Goal: Communication & Community: Answer question/provide support

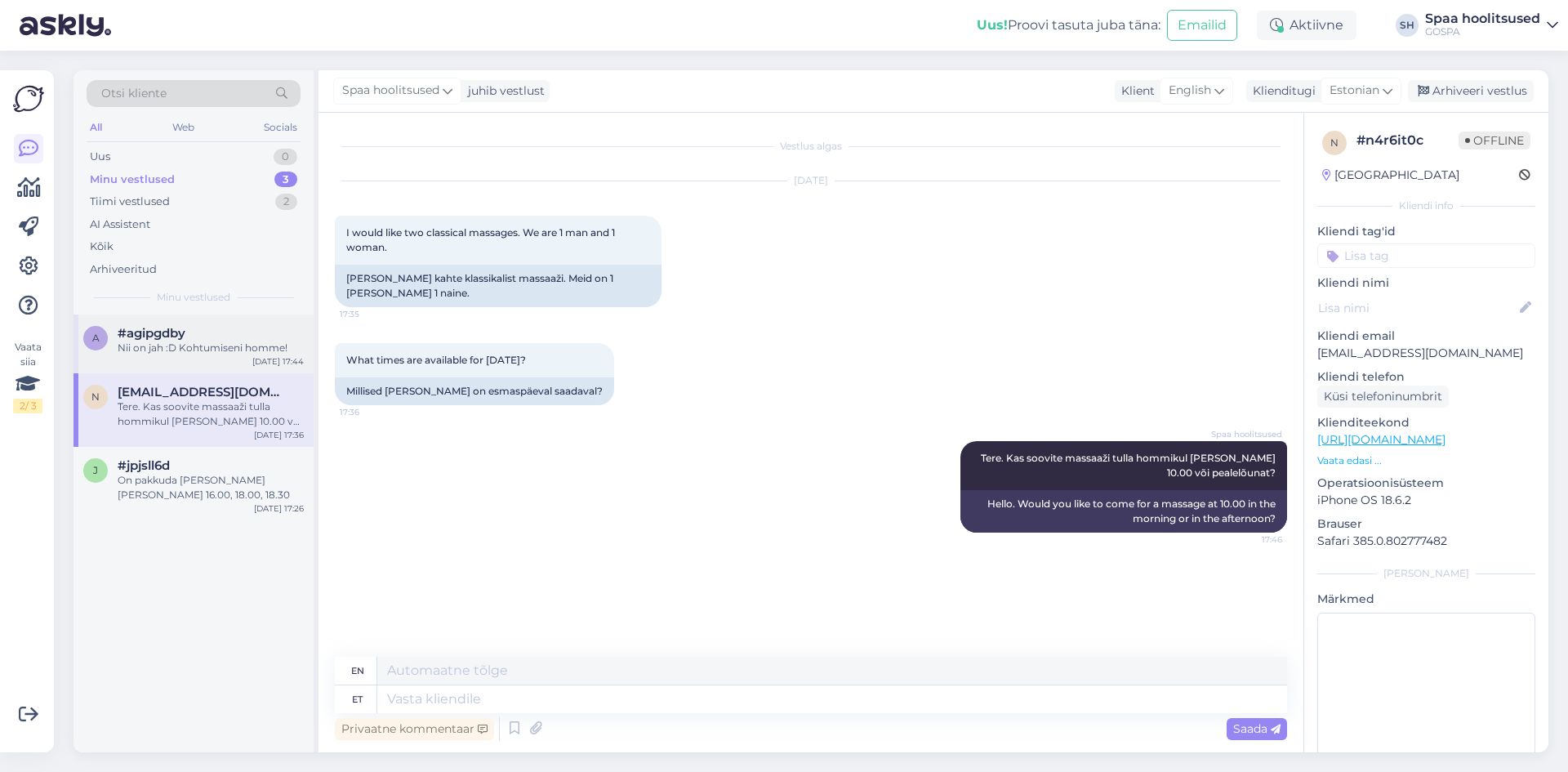
click at [226, 328] on div "#agipgdby" at bounding box center [211, 333] width 186 height 15
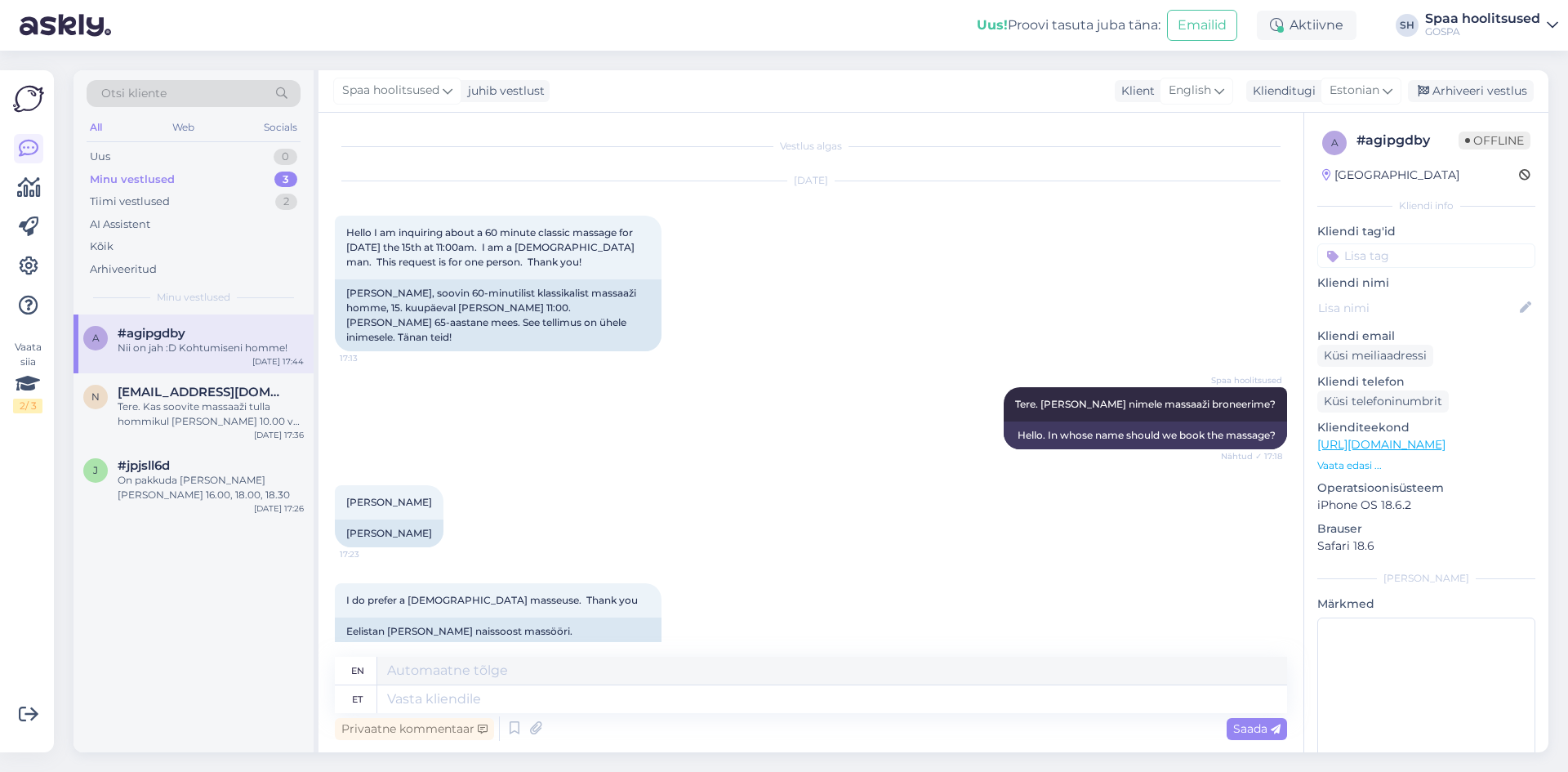
scroll to position [1142, 0]
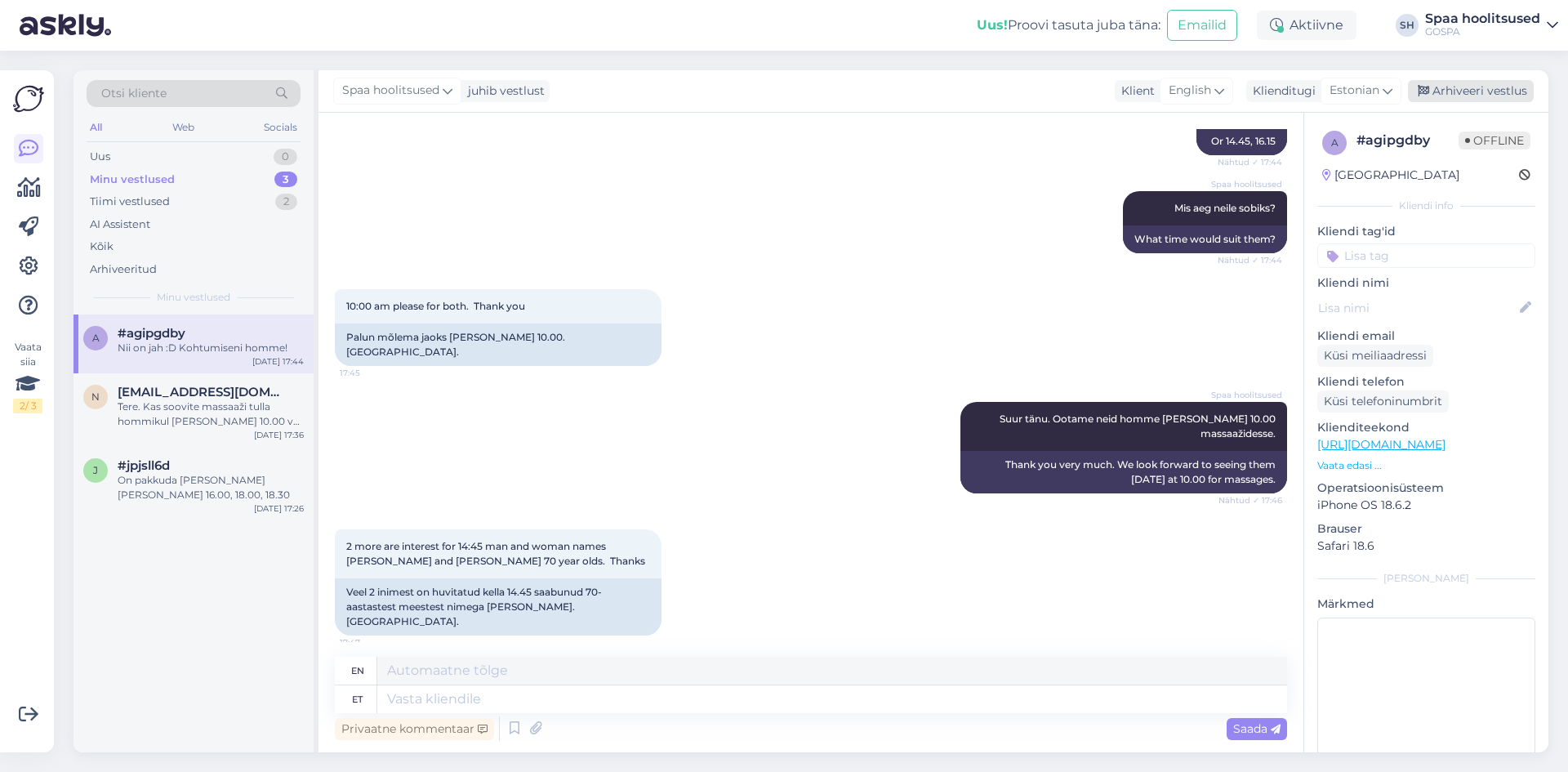
click at [1476, 91] on div "Arhiveeri vestlus" at bounding box center [1471, 91] width 126 height 22
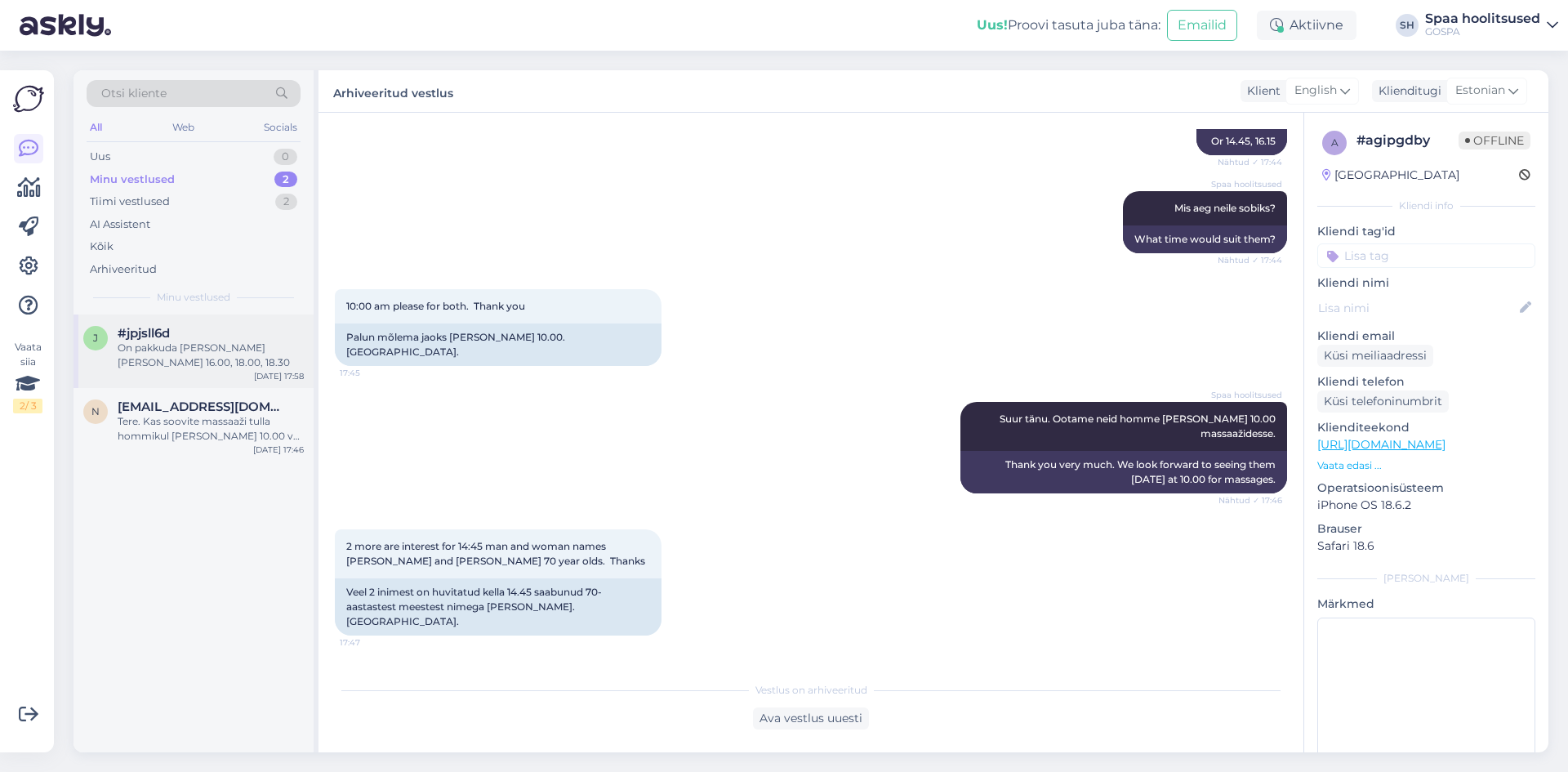
click at [194, 355] on div "On pakkuda [PERSON_NAME] [PERSON_NAME] 16.00, 18.00, 18.30" at bounding box center [211, 356] width 186 height 30
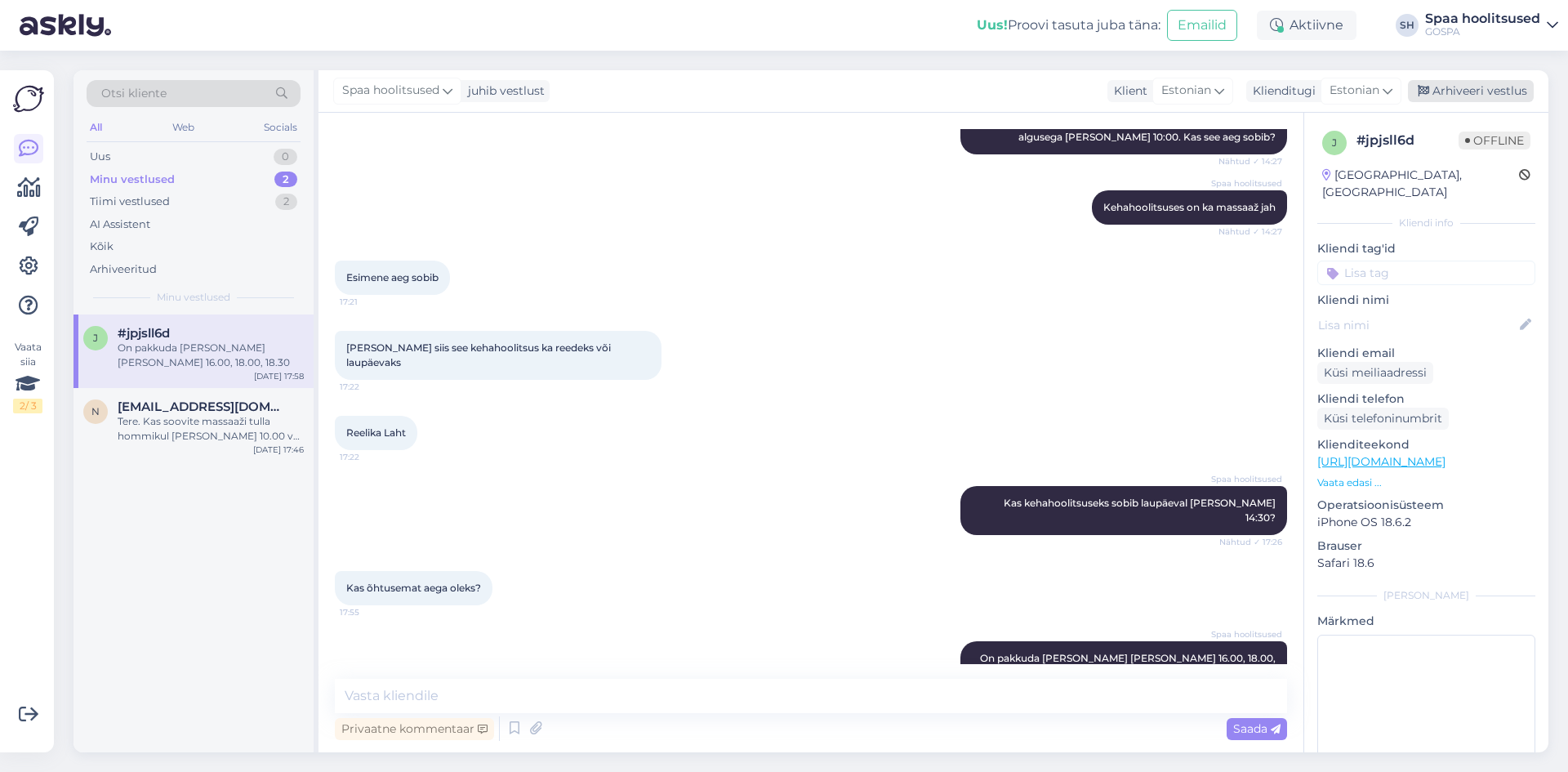
click at [1481, 82] on div "Arhiveeri vestlus" at bounding box center [1471, 91] width 126 height 22
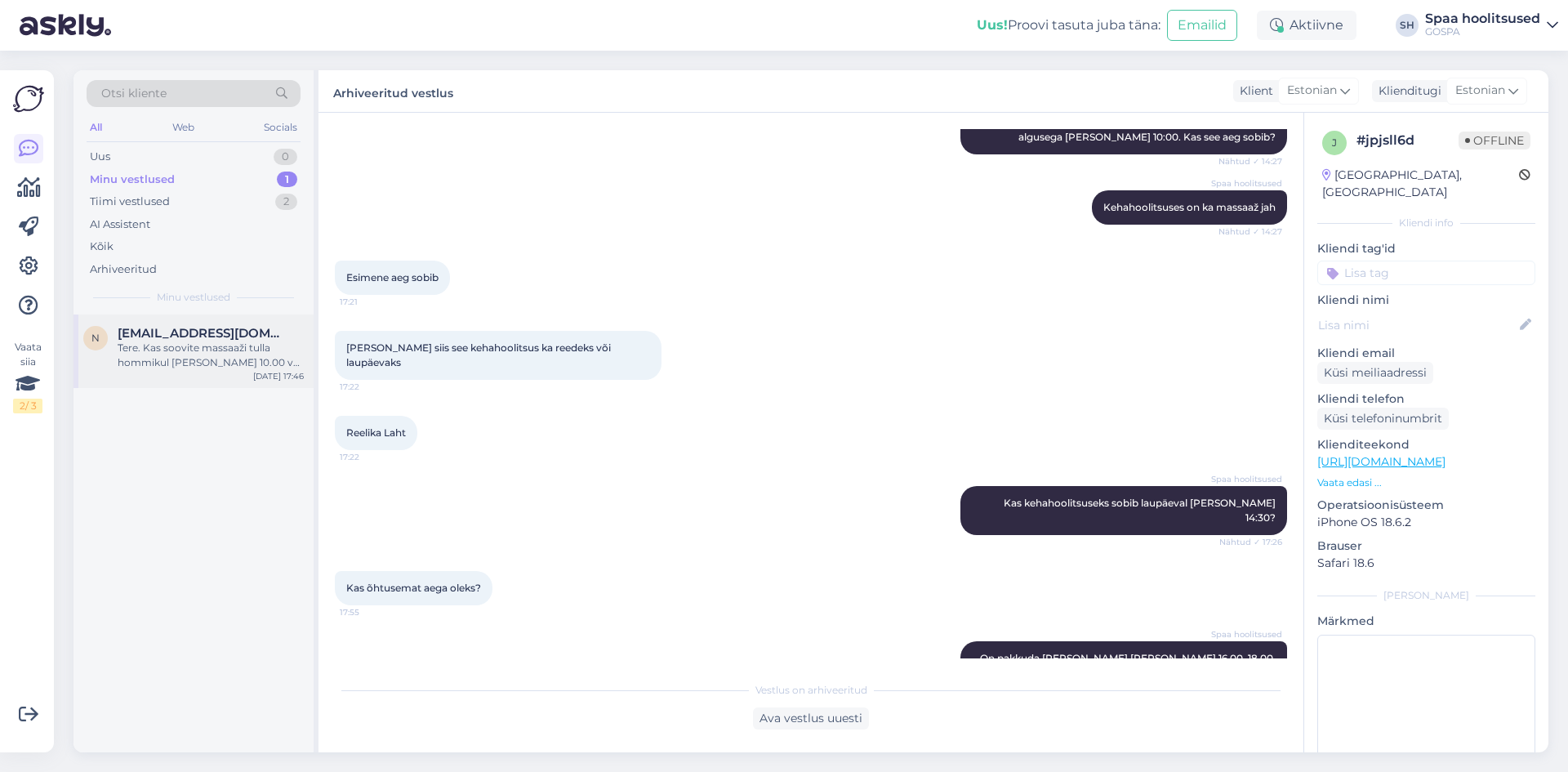
click at [217, 360] on div "Tere. Kas soovite massaaži tulla hommikul [PERSON_NAME] 10.00 või pealelõunat?" at bounding box center [211, 356] width 186 height 30
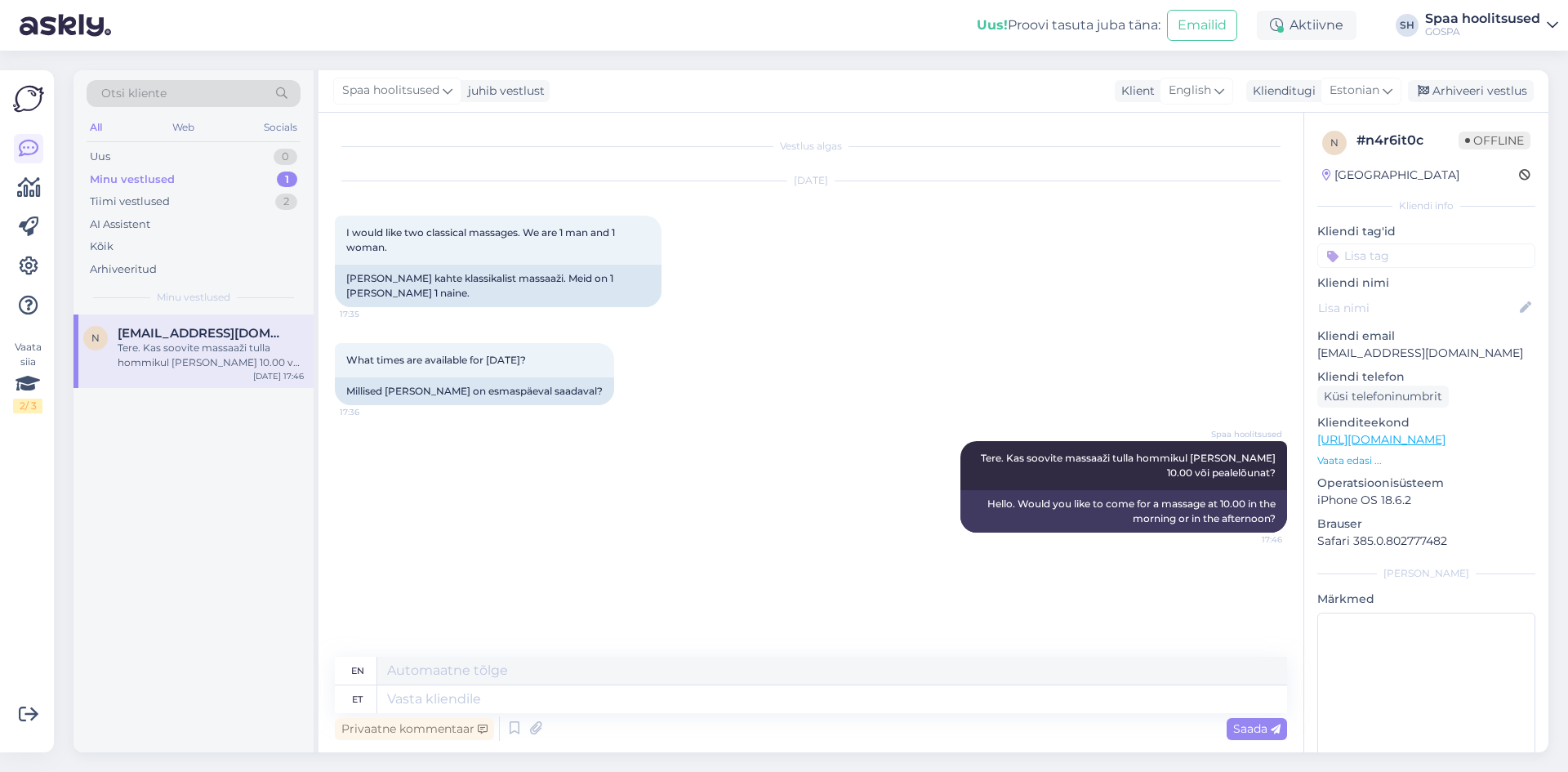
click at [177, 348] on div "Tere. Kas soovite massaaži tulla hommikul [PERSON_NAME] 10.00 või pealelõunat?" at bounding box center [211, 356] width 186 height 30
click at [1470, 95] on div "Arhiveeri vestlus" at bounding box center [1471, 91] width 126 height 22
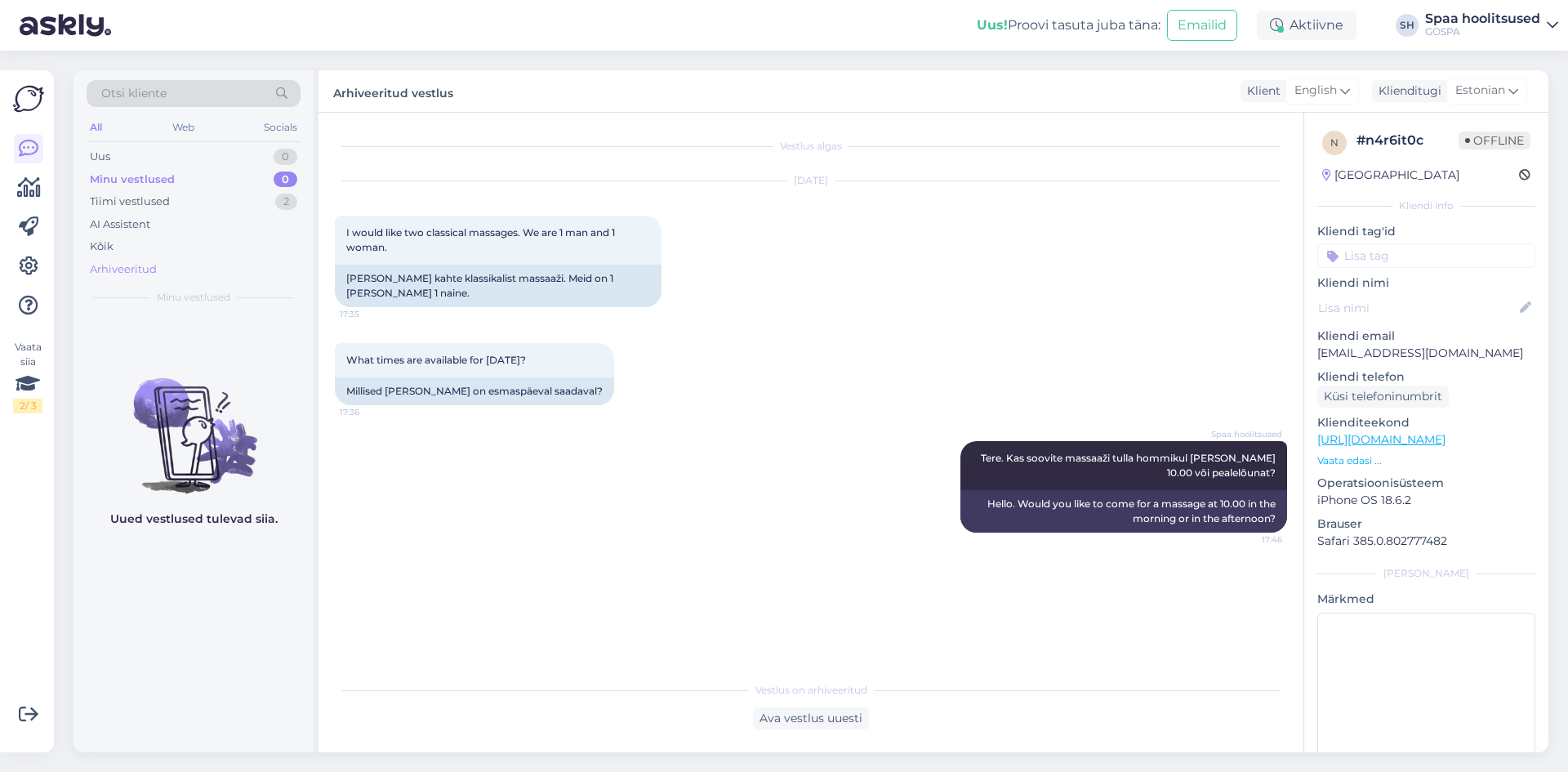
click at [134, 270] on div "Arhiveeritud" at bounding box center [123, 270] width 67 height 16
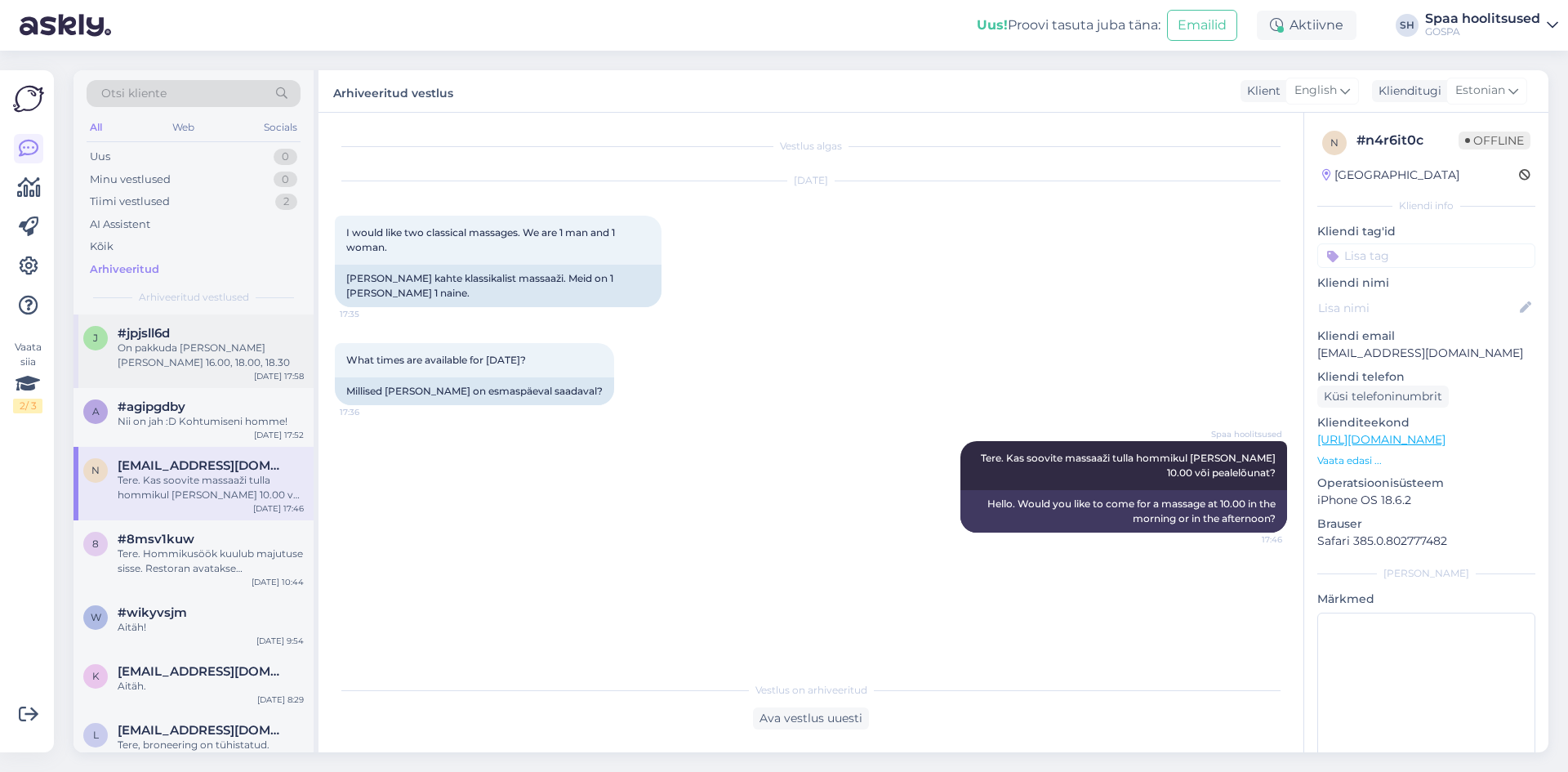
click at [179, 352] on div "On pakkuda [PERSON_NAME] [PERSON_NAME] 16.00, 18.00, 18.30" at bounding box center [211, 356] width 186 height 30
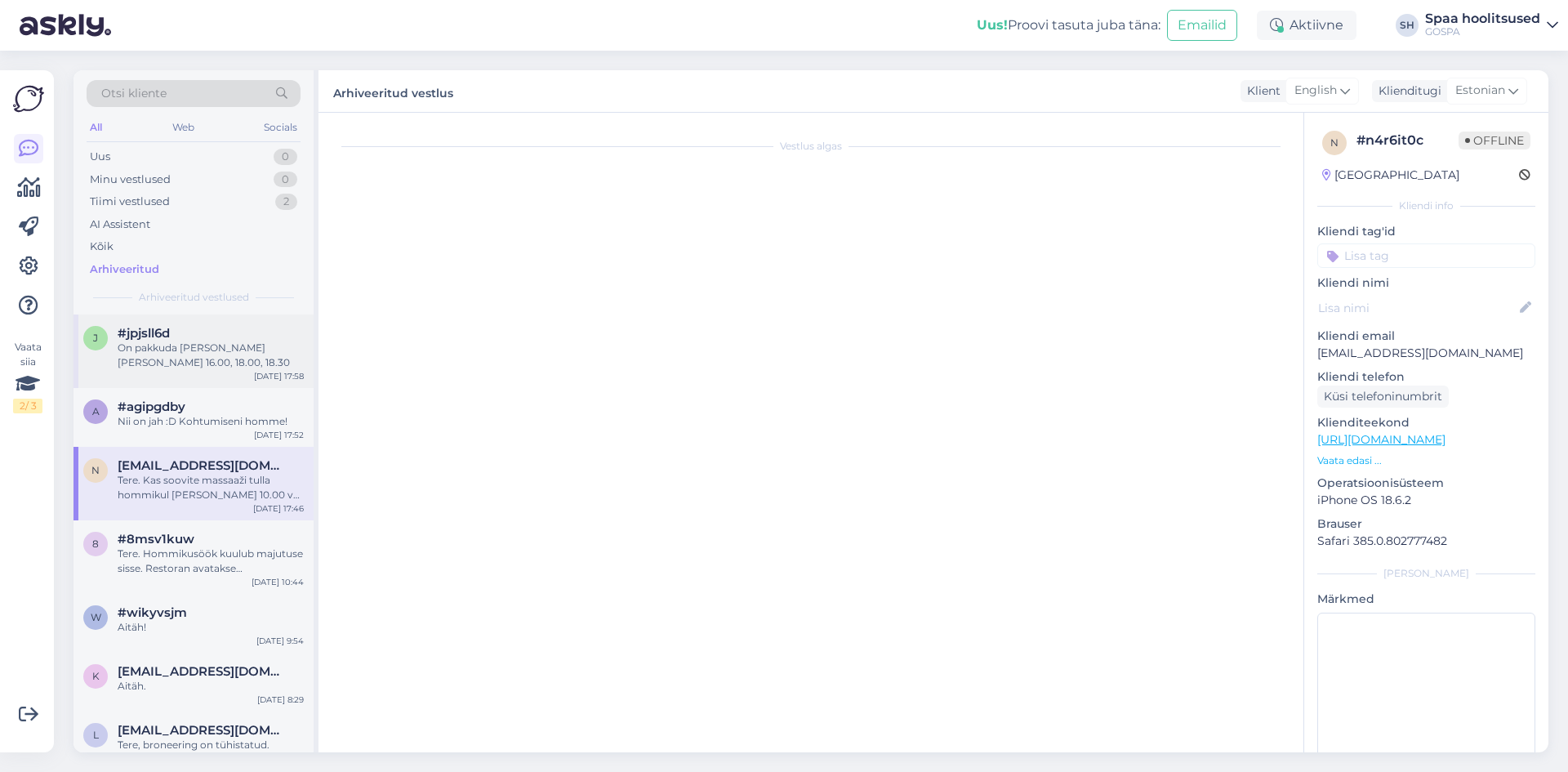
scroll to position [370, 0]
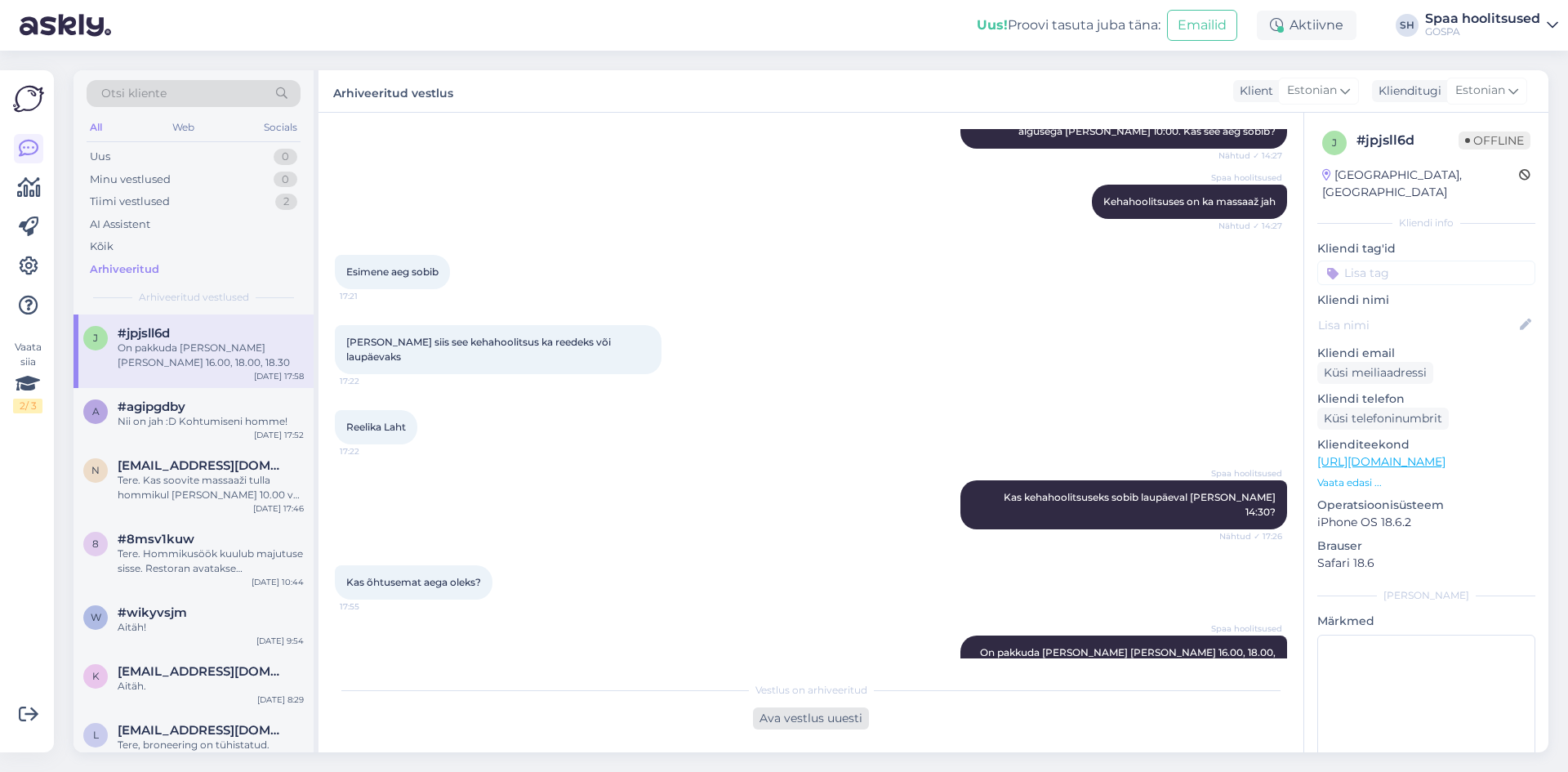
click at [824, 712] on div "Ava vestlus uuesti" at bounding box center [811, 718] width 116 height 22
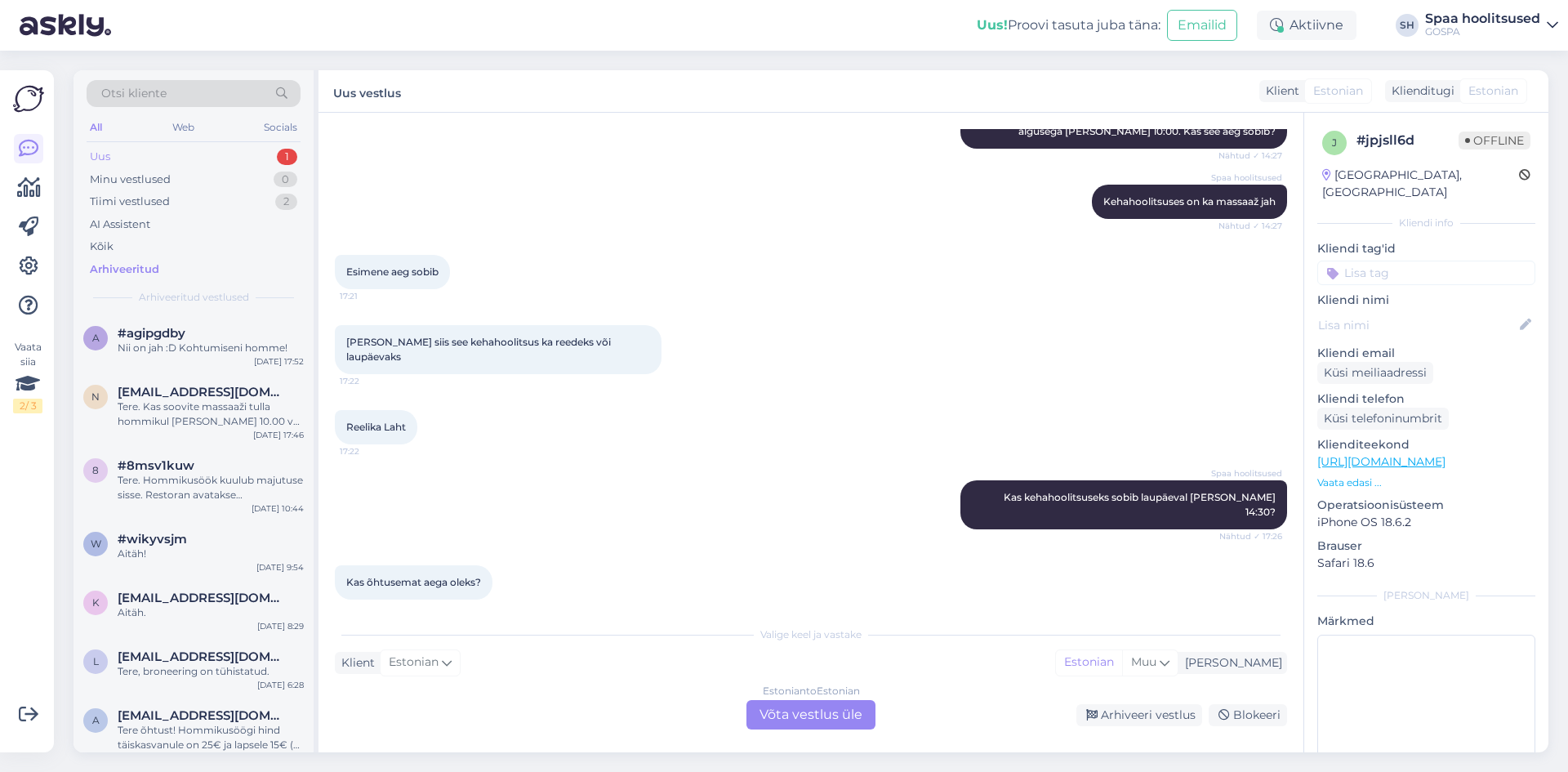
click at [133, 157] on div "Uus 1" at bounding box center [193, 157] width 214 height 23
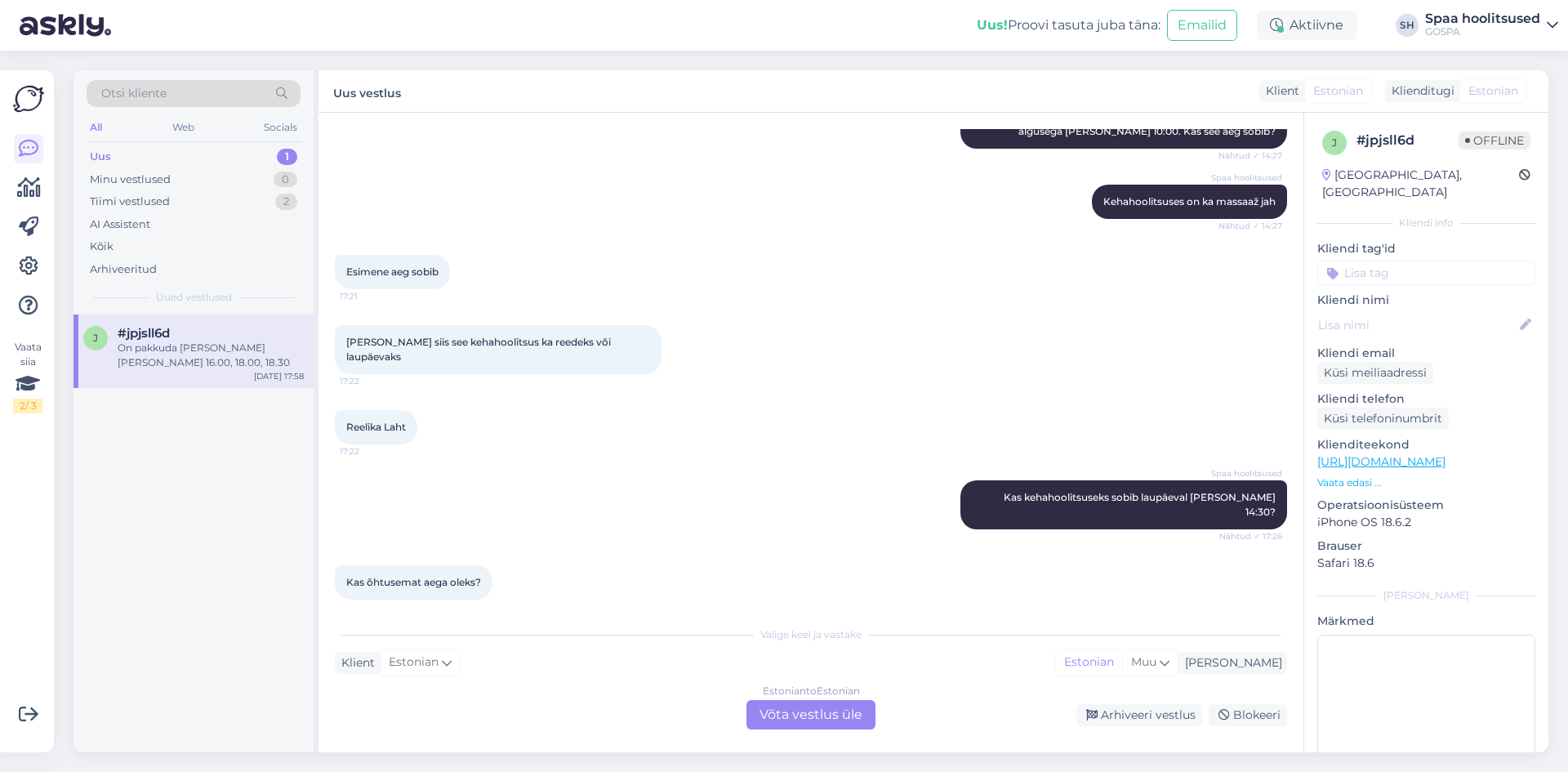
click at [224, 389] on div "j #jpjsll6d On pakkuda [PERSON_NAME] [PERSON_NAME] 16.00, 18.00, 18.30 [DATE] 1…" at bounding box center [193, 533] width 240 height 438
click at [216, 353] on div "On pakkuda [PERSON_NAME] [PERSON_NAME] 16.00, 18.00, 18.30" at bounding box center [211, 356] width 186 height 30
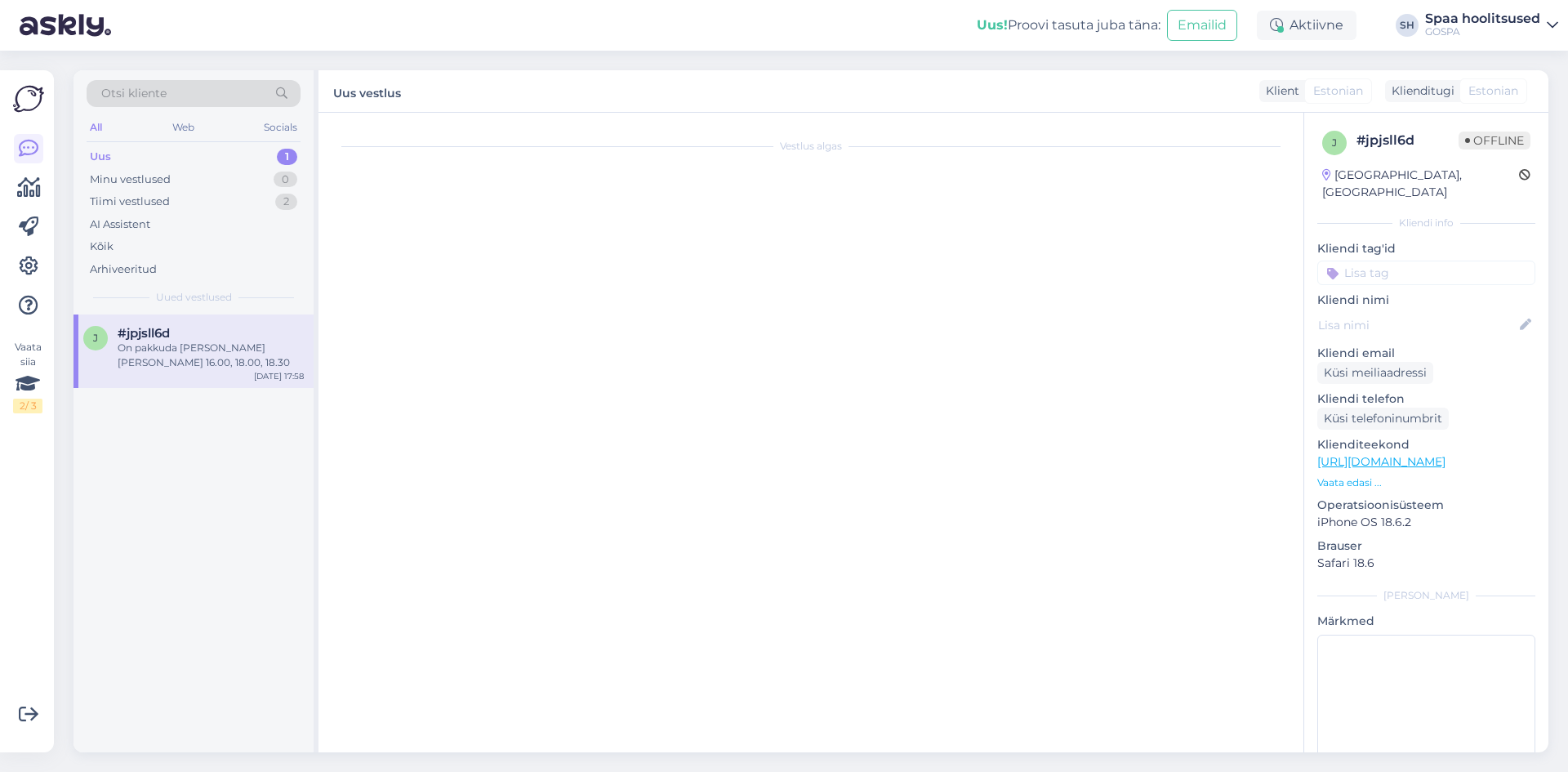
scroll to position [0, 0]
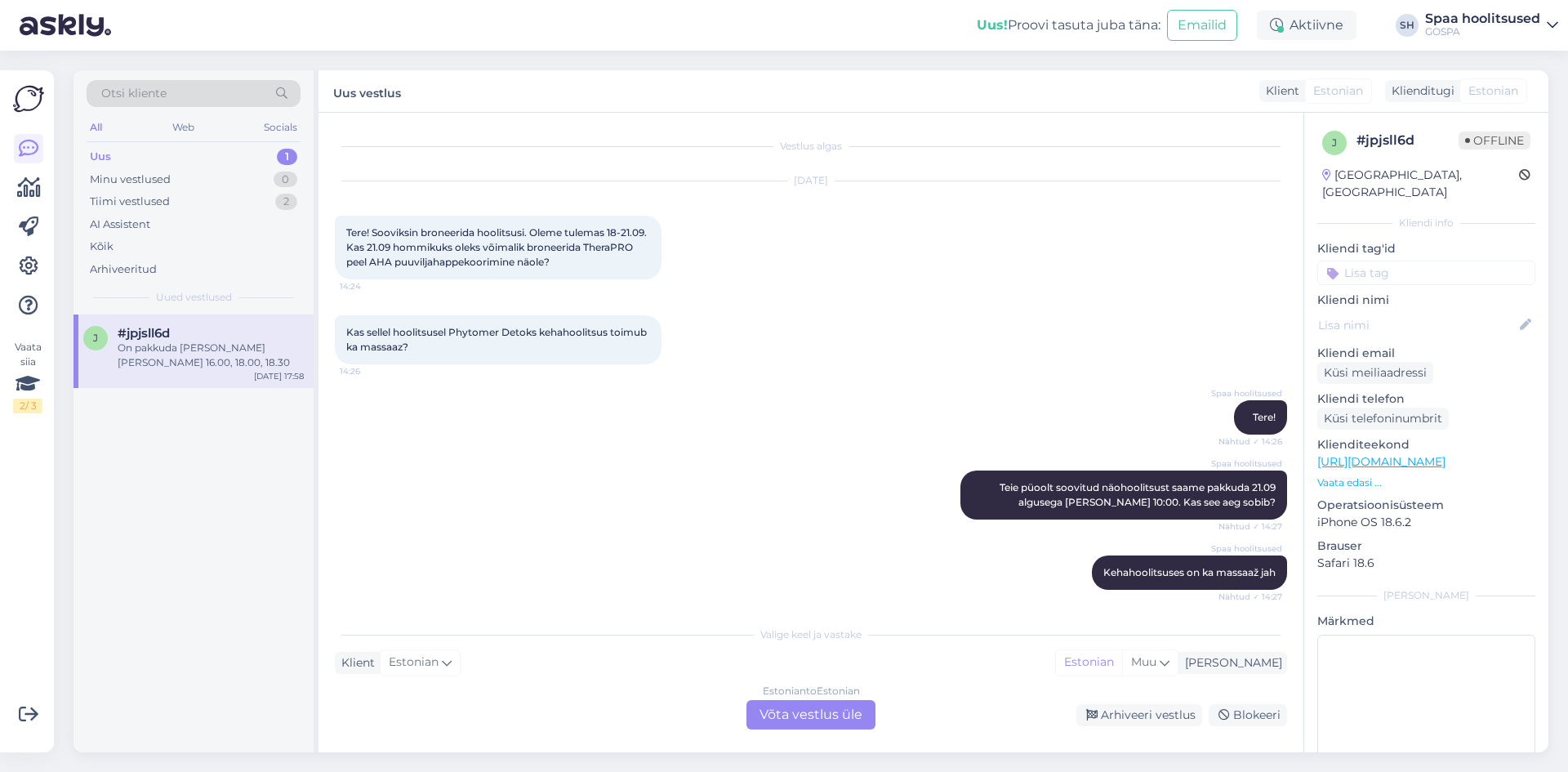
click at [813, 719] on div "Estonian to Estonian Võta vestlus üle" at bounding box center [811, 714] width 129 height 30
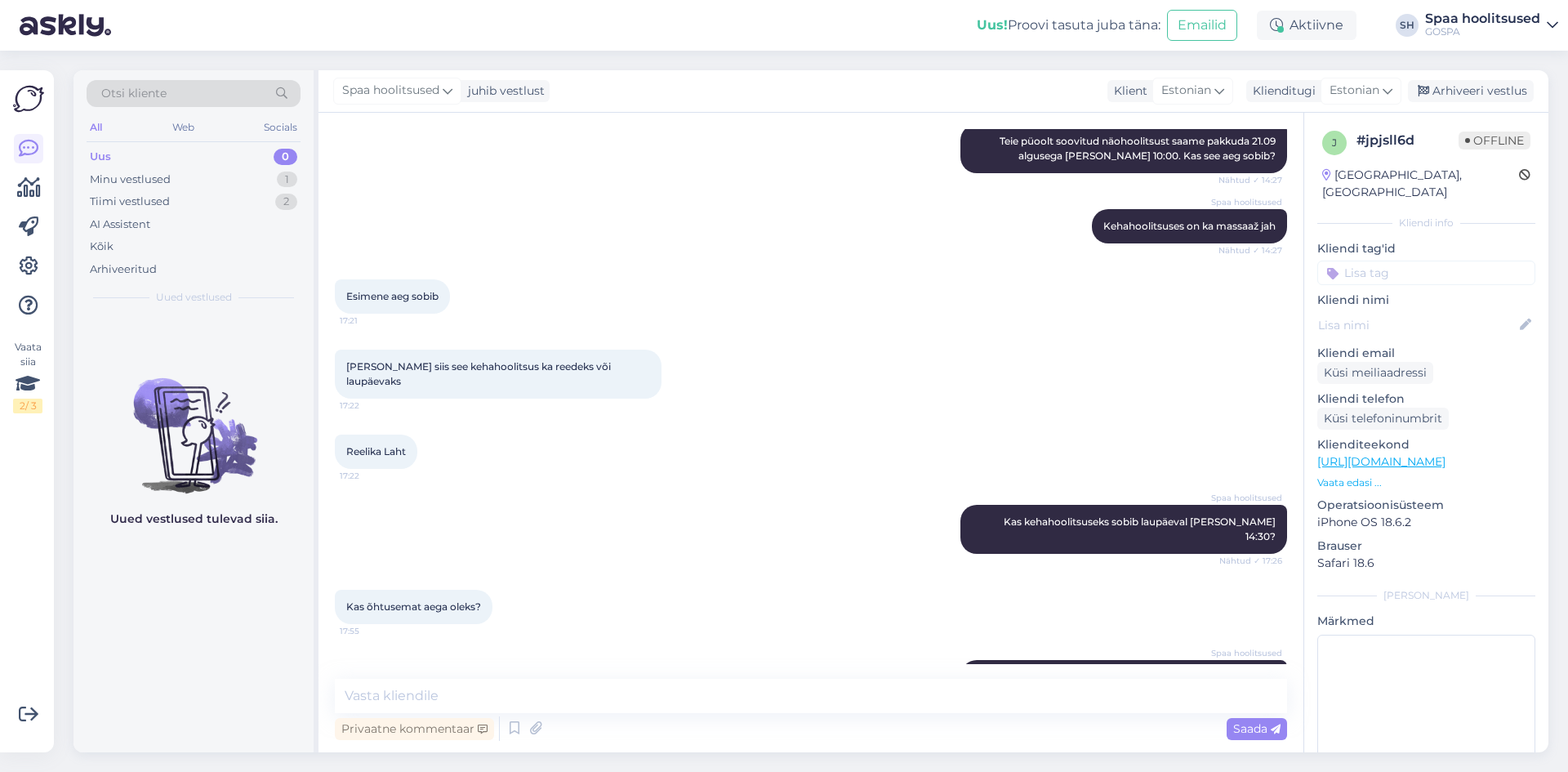
scroll to position [365, 0]
